Goal: Information Seeking & Learning: Check status

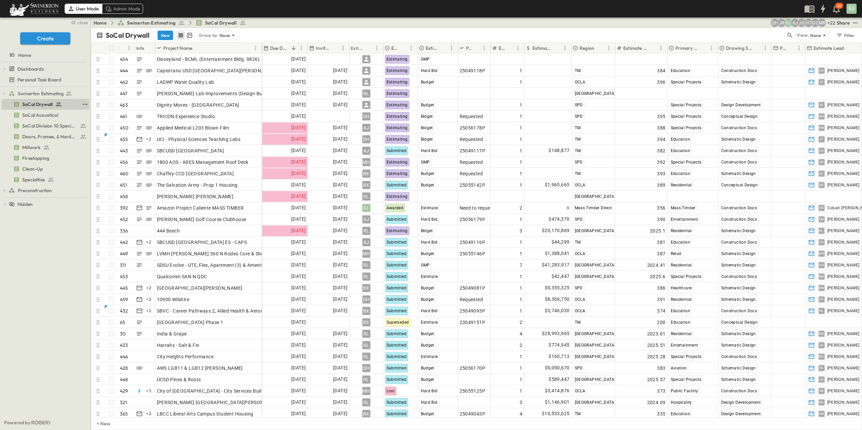
click at [47, 101] on span "SoCal Drywall" at bounding box center [37, 104] width 30 height 7
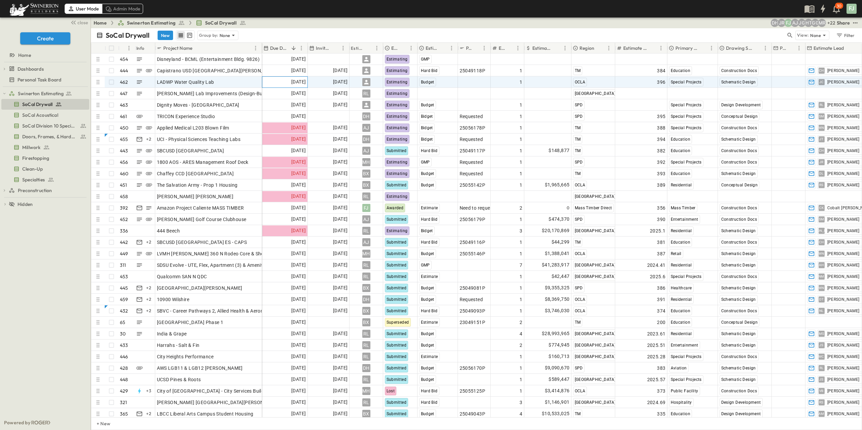
click at [293, 78] on span "[DATE]" at bounding box center [298, 82] width 14 height 8
click at [603, 28] on div "SoCal Drywall New Group by: None View: None Filter" at bounding box center [476, 35] width 771 height 14
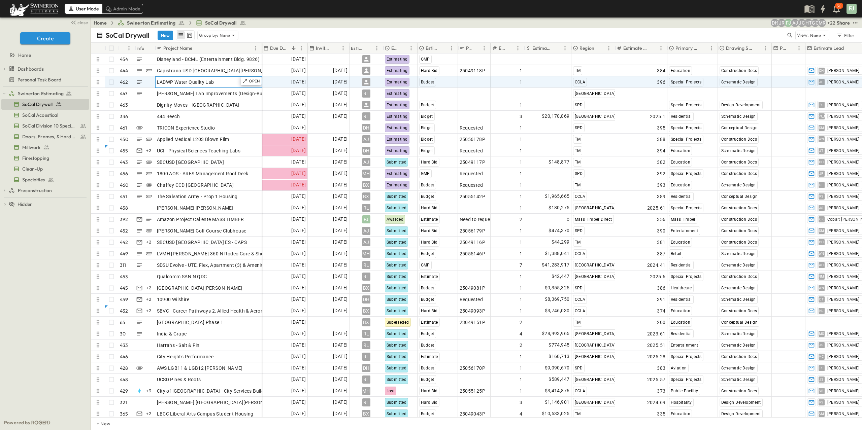
click at [201, 78] on div "LADWP Water Quality Lab" at bounding box center [208, 81] width 103 height 9
click at [257, 78] on p "OPEN" at bounding box center [254, 80] width 11 height 5
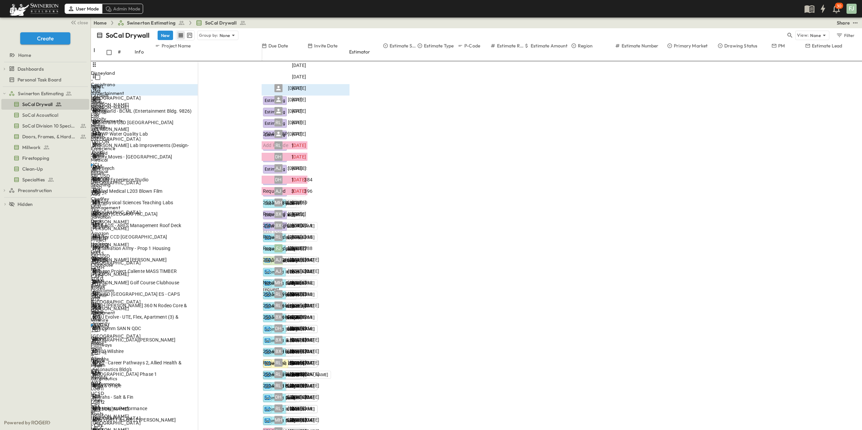
click at [670, 302] on icon at bounding box center [672, 300] width 4 height 4
type input "**"
click at [687, 329] on span "[PERSON_NAME]" at bounding box center [677, 330] width 33 height 6
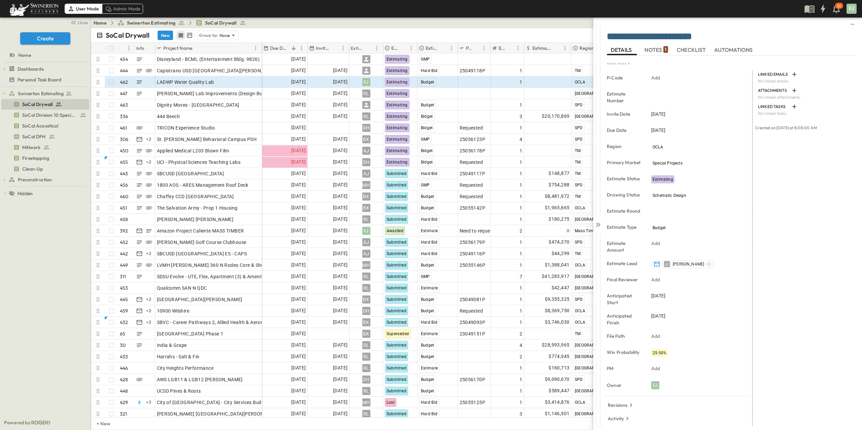
click at [813, 220] on div "LINKED EMAILS No linked emails. ATTACHMENTS No linked attachments. LINKED TASKS…" at bounding box center [805, 248] width 104 height 356
click at [818, 223] on div "LINKED EMAILS No linked emails. ATTACHMENTS No linked attachments. LINKED TASKS…" at bounding box center [805, 248] width 104 height 356
